Goal: Information Seeking & Learning: Compare options

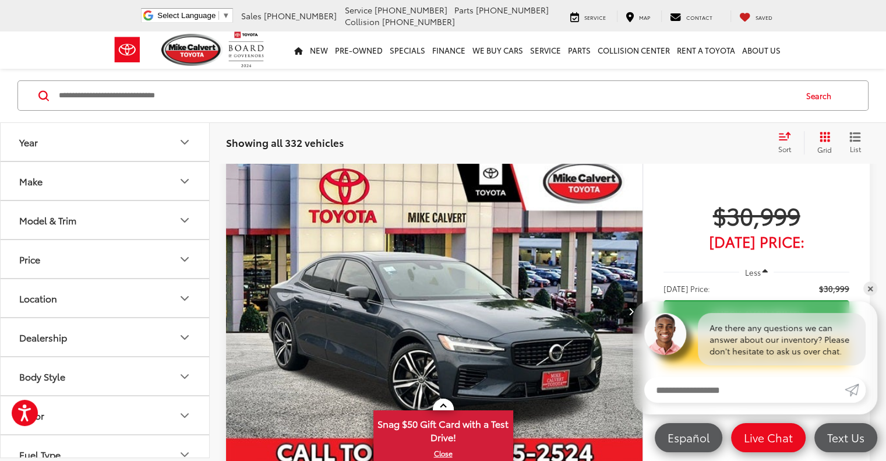
click at [128, 183] on button "Make" at bounding box center [106, 181] width 210 height 38
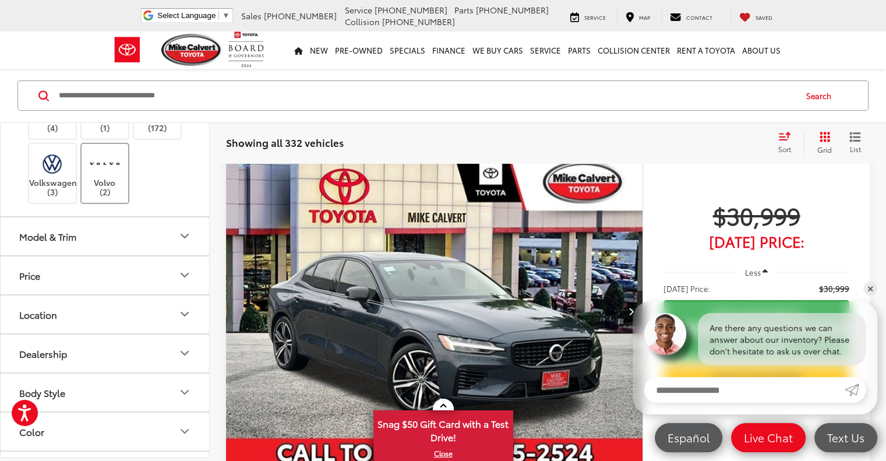
scroll to position [699, 0]
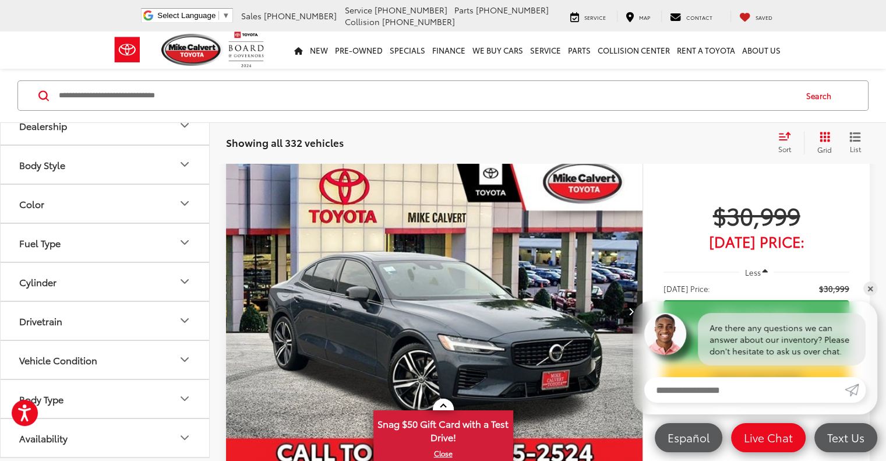
click at [125, 27] on button "Model & Trim" at bounding box center [106, 9] width 210 height 38
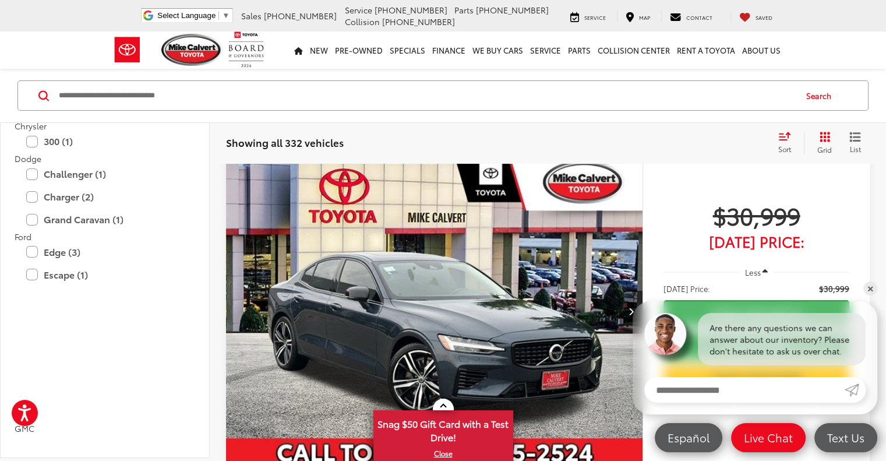
scroll to position [1049, 0]
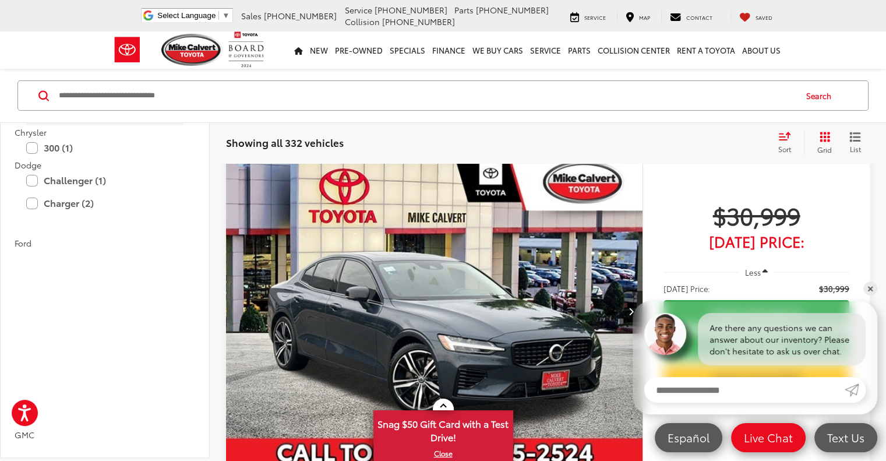
click at [92, 126] on label "Trax (1)" at bounding box center [104, 115] width 157 height 20
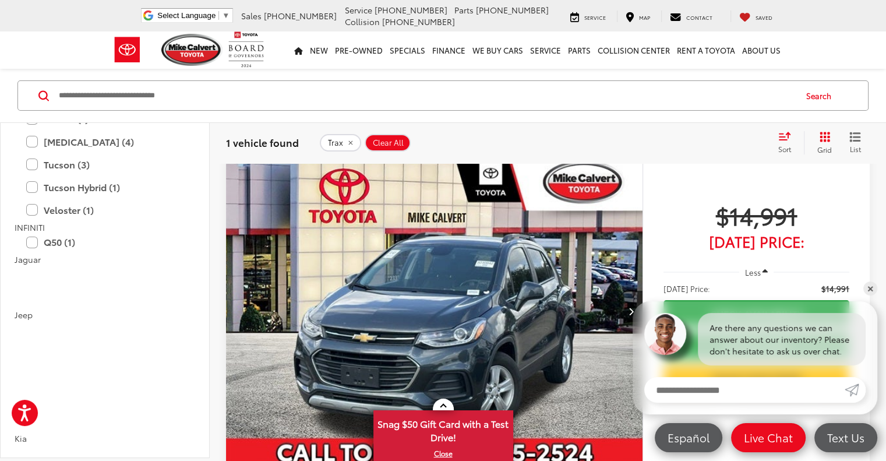
scroll to position [1651, 0]
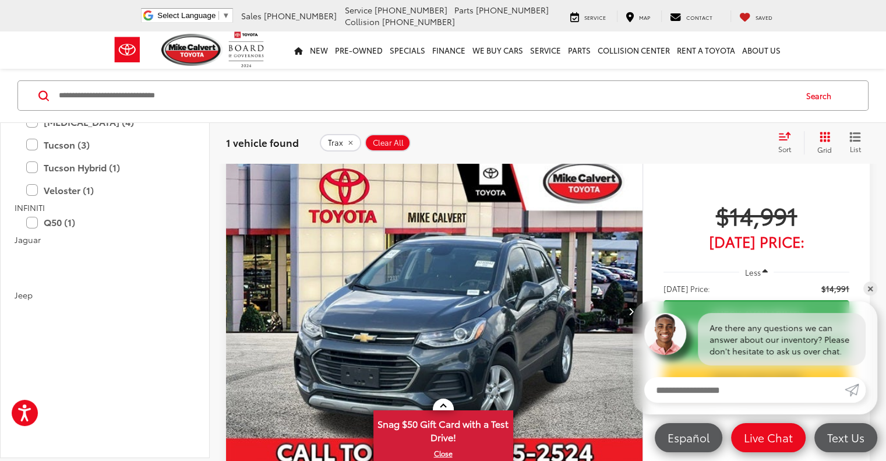
click at [130, 110] on label "Elantra (1)" at bounding box center [104, 99] width 157 height 20
